Goal: Information Seeking & Learning: Check status

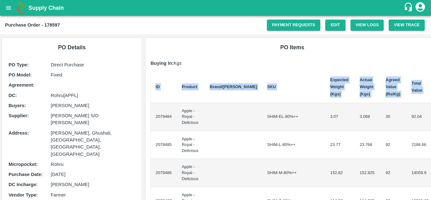
drag, startPoint x: 154, startPoint y: 114, endPoint x: 430, endPoint y: 112, distance: 276.2
click at [430, 112] on div "Supply Chain Purchase Order - 178597 Payment Requests Edit View Logs View Trace…" at bounding box center [215, 100] width 431 height 200
copy thead "ID Product Brand/[PERSON_NAME] Expected Weight (Kgs) Actual Weight (Kgs) Agreed…"
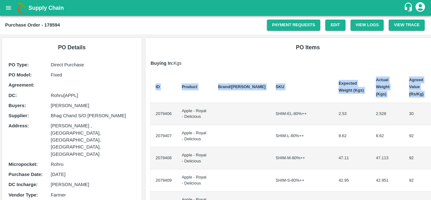
scroll to position [0, 13]
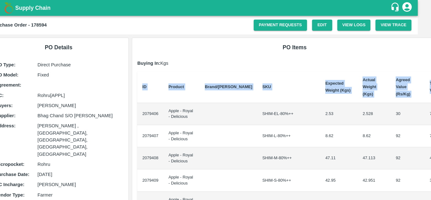
drag, startPoint x: 155, startPoint y: 106, endPoint x: 430, endPoint y: 98, distance: 275.0
click at [430, 98] on div "Supply Chain Purchase Order - 178594 Payment Requests Edit View Logs View Trace…" at bounding box center [215, 100] width 431 height 200
copy thead "ID Product Brand/[PERSON_NAME] Expected Weight (Kgs) Actual Weight (Kgs) Agreed…"
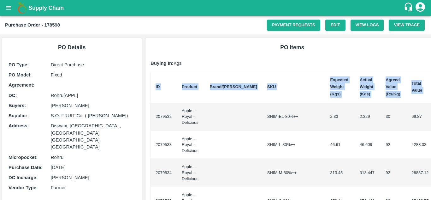
drag, startPoint x: 153, startPoint y: 114, endPoint x: 430, endPoint y: 132, distance: 277.7
click at [430, 132] on div "Supply Chain Purchase Order - 178598 Payment Requests Edit View Logs View Trace…" at bounding box center [215, 100] width 431 height 200
copy thead "ID Product Brand/[PERSON_NAME] Expected Weight (Kgs) Actual Weight (Kgs) Agreed…"
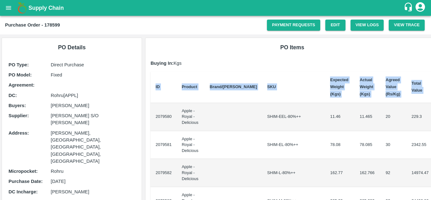
drag, startPoint x: 153, startPoint y: 113, endPoint x: 430, endPoint y: 130, distance: 278.0
click at [430, 130] on div "Supply Chain Purchase Order - 178599 Payment Requests Edit View Logs View Trace…" at bounding box center [215, 100] width 431 height 200
copy thead "ID Product Brand/[PERSON_NAME] Expected Weight (Kgs) Actual Weight (Kgs) Agreed…"
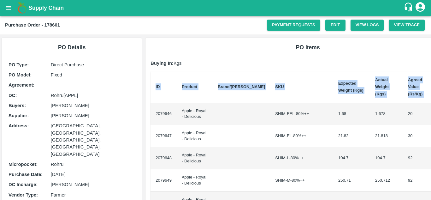
scroll to position [0, 13]
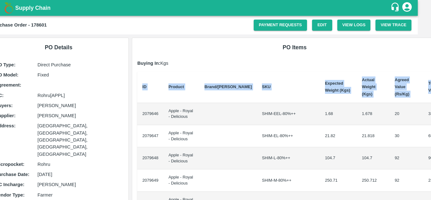
drag, startPoint x: 153, startPoint y: 107, endPoint x: 430, endPoint y: 106, distance: 277.4
click at [430, 106] on div "Supply Chain Purchase Order - 178601 Payment Requests Edit View Logs View Trace…" at bounding box center [215, 100] width 431 height 200
copy thead "ID Product Brand/[PERSON_NAME] Expected Weight (Kgs) Actual Weight (Kgs) Agreed…"
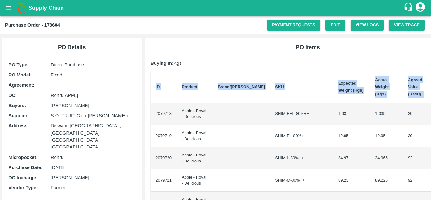
scroll to position [0, 13]
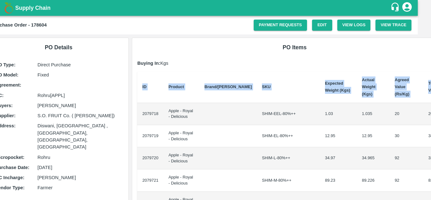
drag, startPoint x: 153, startPoint y: 107, endPoint x: 430, endPoint y: 102, distance: 277.2
click at [430, 102] on div "Supply Chain Purchase Order - 178604 Payment Requests Edit View Logs View Trace…" at bounding box center [215, 100] width 431 height 200
copy thead "ID Product Brand/[PERSON_NAME] Expected Weight (Kgs) Actual Weight (Kgs) Agreed…"
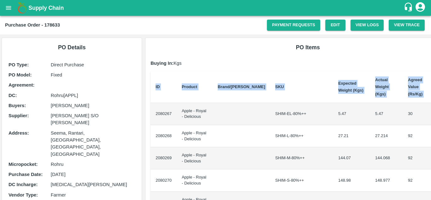
scroll to position [0, 13]
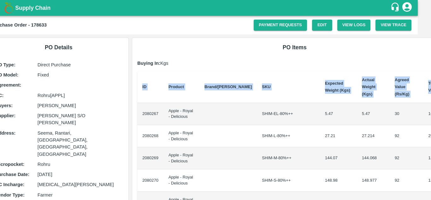
drag, startPoint x: 154, startPoint y: 108, endPoint x: 430, endPoint y: 116, distance: 276.0
click at [430, 116] on div "Supply Chain Purchase Order - 178633 Payment Requests Edit View Logs View Trace…" at bounding box center [215, 100] width 431 height 200
copy thead "ID Product Brand/[PERSON_NAME] Expected Weight (Kgs) Actual Weight (Kgs) Agreed…"
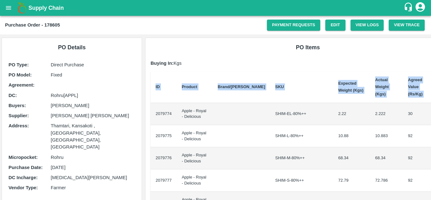
scroll to position [0, 13]
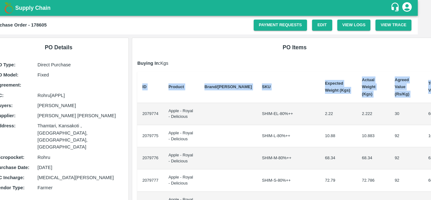
drag, startPoint x: 155, startPoint y: 108, endPoint x: 430, endPoint y: 126, distance: 276.1
click at [430, 126] on div "Supply Chain Purchase Order - 178605 Payment Requests Edit View Logs View Trace…" at bounding box center [215, 100] width 431 height 200
copy thead "ID Product Brand/[PERSON_NAME] Expected Weight (Kgs) Actual Weight (Kgs) Agreed…"
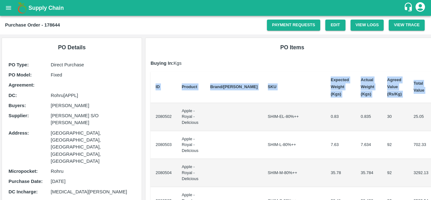
drag, startPoint x: 154, startPoint y: 115, endPoint x: 430, endPoint y: 142, distance: 278.1
click at [430, 142] on div "Supply Chain Purchase Order - 178644 Payment Requests Edit View Logs View Trace…" at bounding box center [215, 100] width 431 height 200
copy thead "ID Product Brand/[PERSON_NAME] Expected Weight (Kgs) Actual Weight (Kgs) Agreed…"
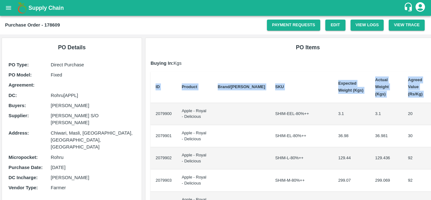
scroll to position [0, 13]
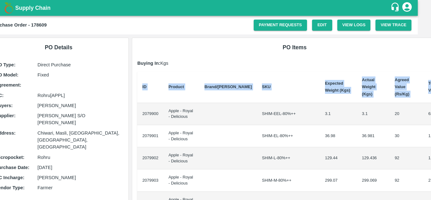
drag, startPoint x: 153, startPoint y: 107, endPoint x: 430, endPoint y: 137, distance: 279.1
click at [430, 137] on div "Supply Chain Purchase Order - 178609 Payment Requests Edit View Logs View Trace…" at bounding box center [215, 100] width 431 height 200
copy thead "ID Product Brand/[PERSON_NAME] Expected Weight (Kgs) Actual Weight (Kgs) Agreed…"
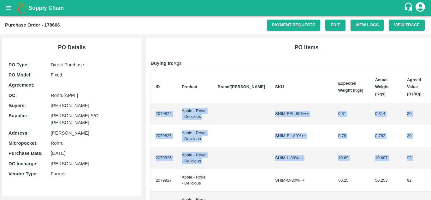
scroll to position [0, 11]
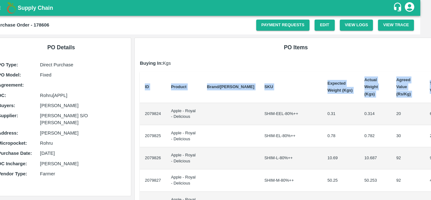
drag, startPoint x: 154, startPoint y: 108, endPoint x: 430, endPoint y: 158, distance: 280.7
click at [430, 158] on div "Supply Chain Purchase Order - 178606 Payment Requests Edit View Logs View Trace…" at bounding box center [215, 100] width 431 height 200
copy thead "ID Product Brand/Marka SKU Expected Weight (Kgs) Actual Weight (Kgs) Agreed Val…"
